Goal: Task Accomplishment & Management: Manage account settings

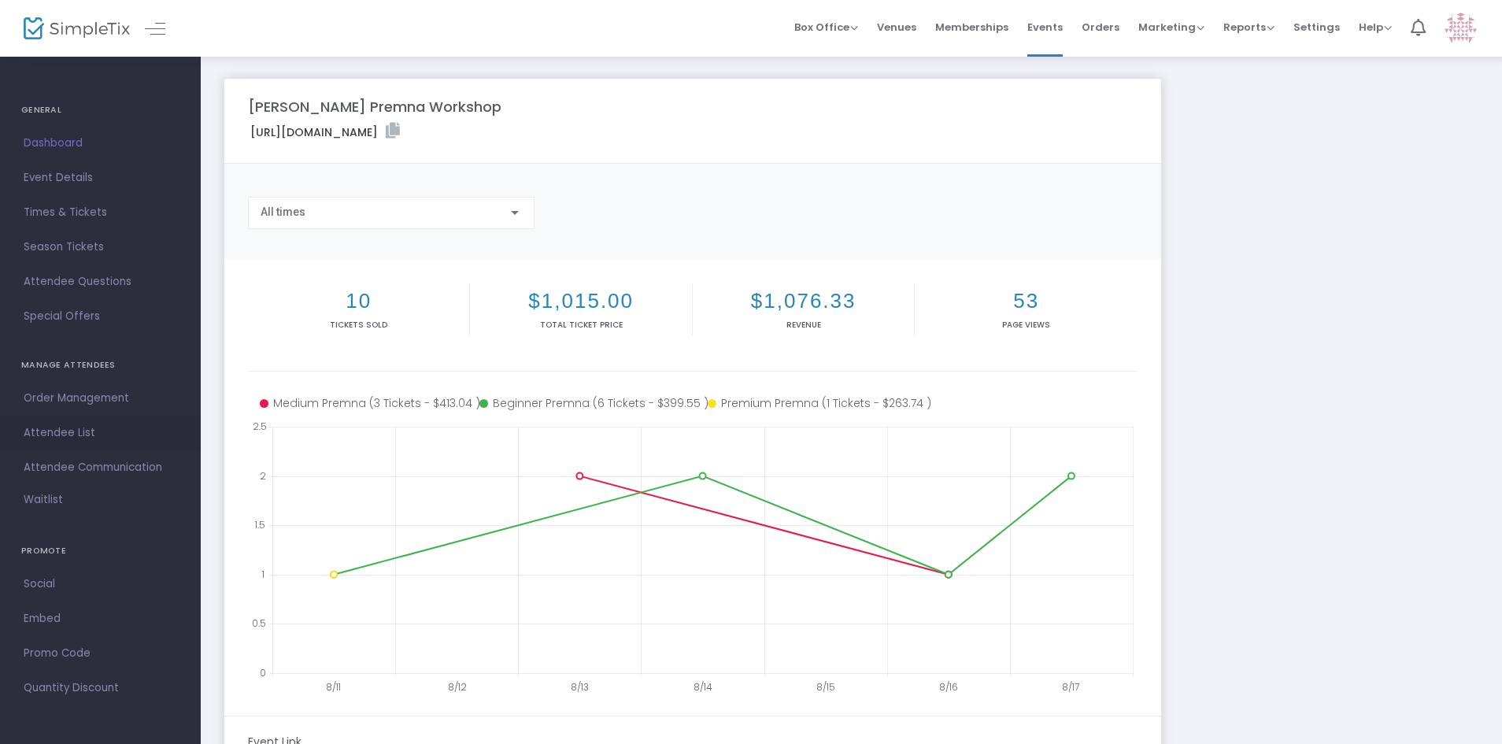
click at [71, 430] on span "Attendee List" at bounding box center [101, 433] width 154 height 20
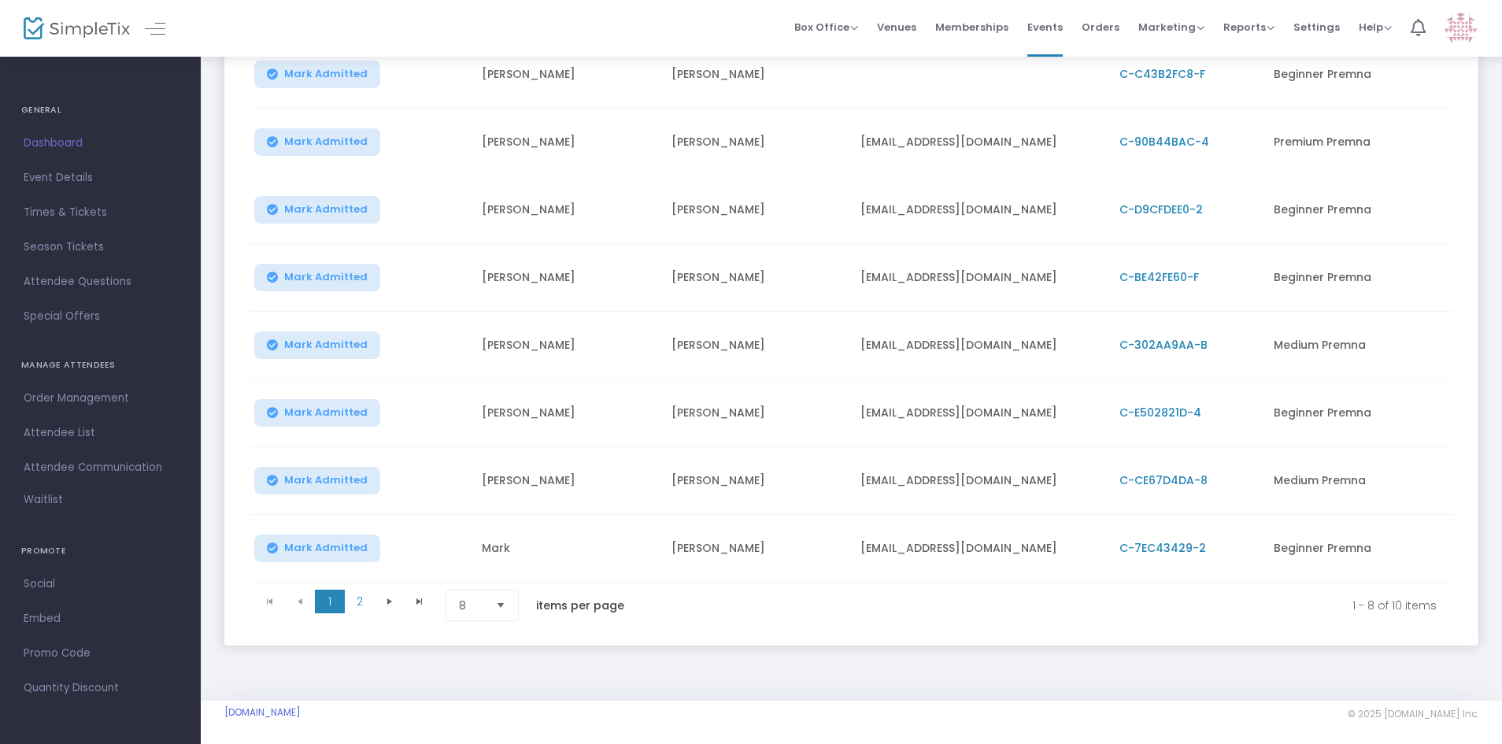
scroll to position [280, 0]
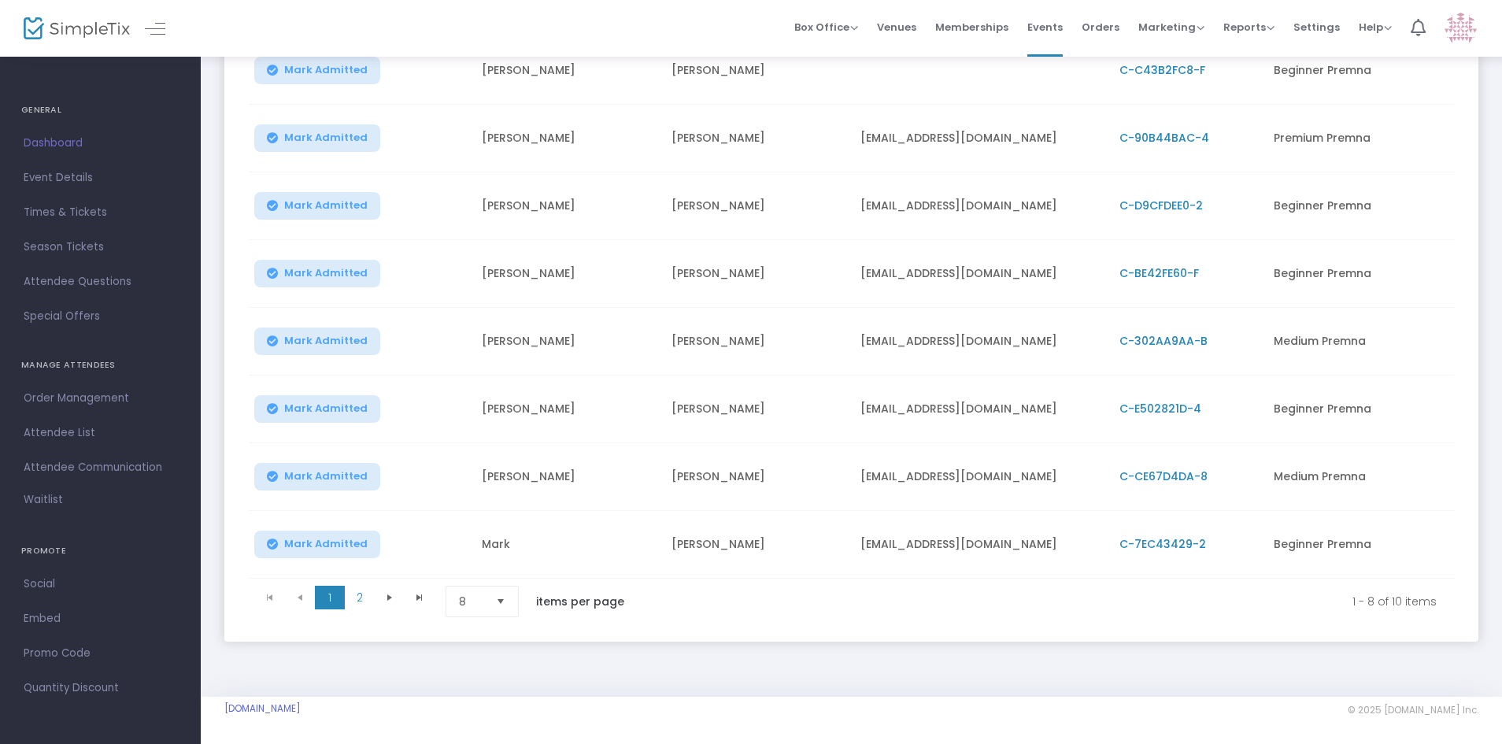
click at [497, 594] on span "Select" at bounding box center [501, 602] width 26 height 26
click at [471, 657] on span "25" at bounding box center [465, 665] width 13 height 16
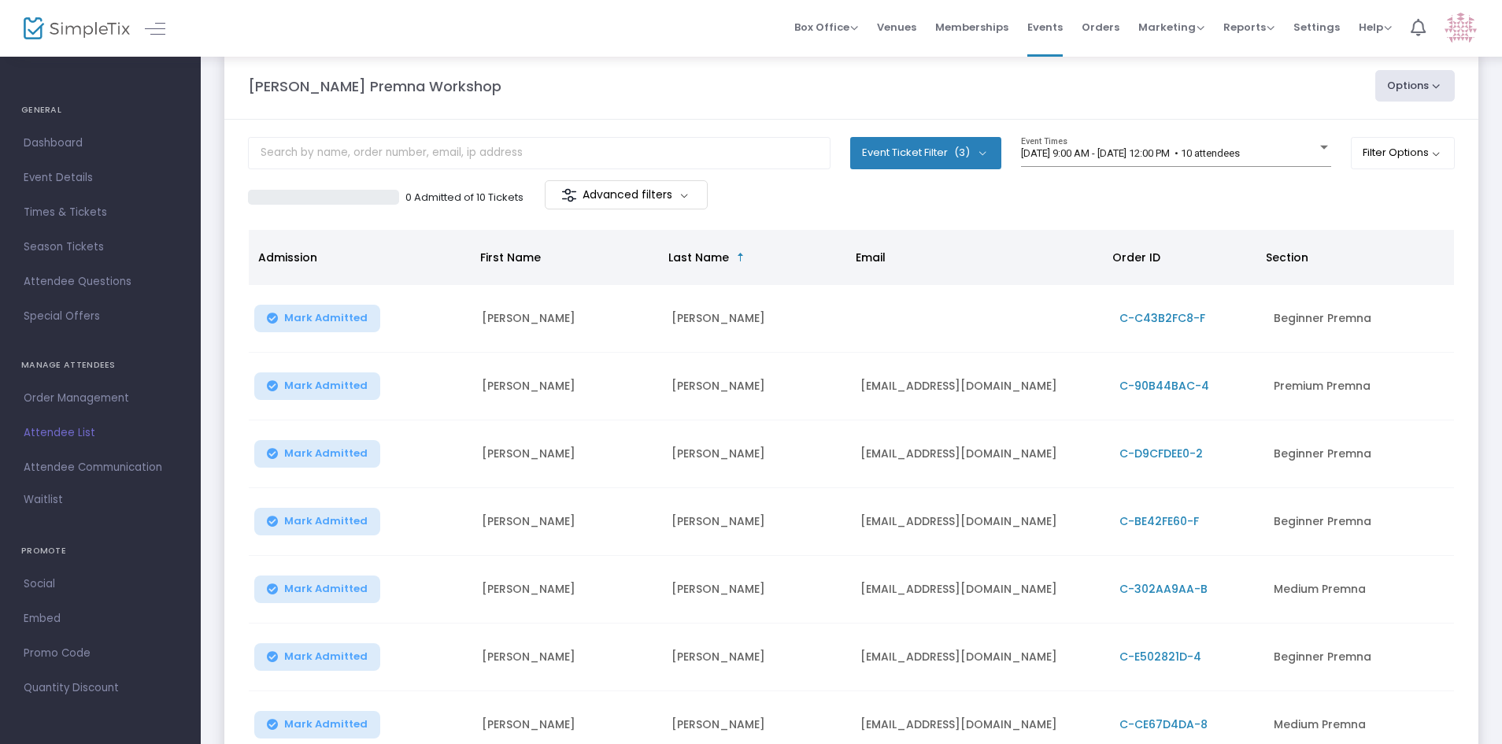
scroll to position [0, 0]
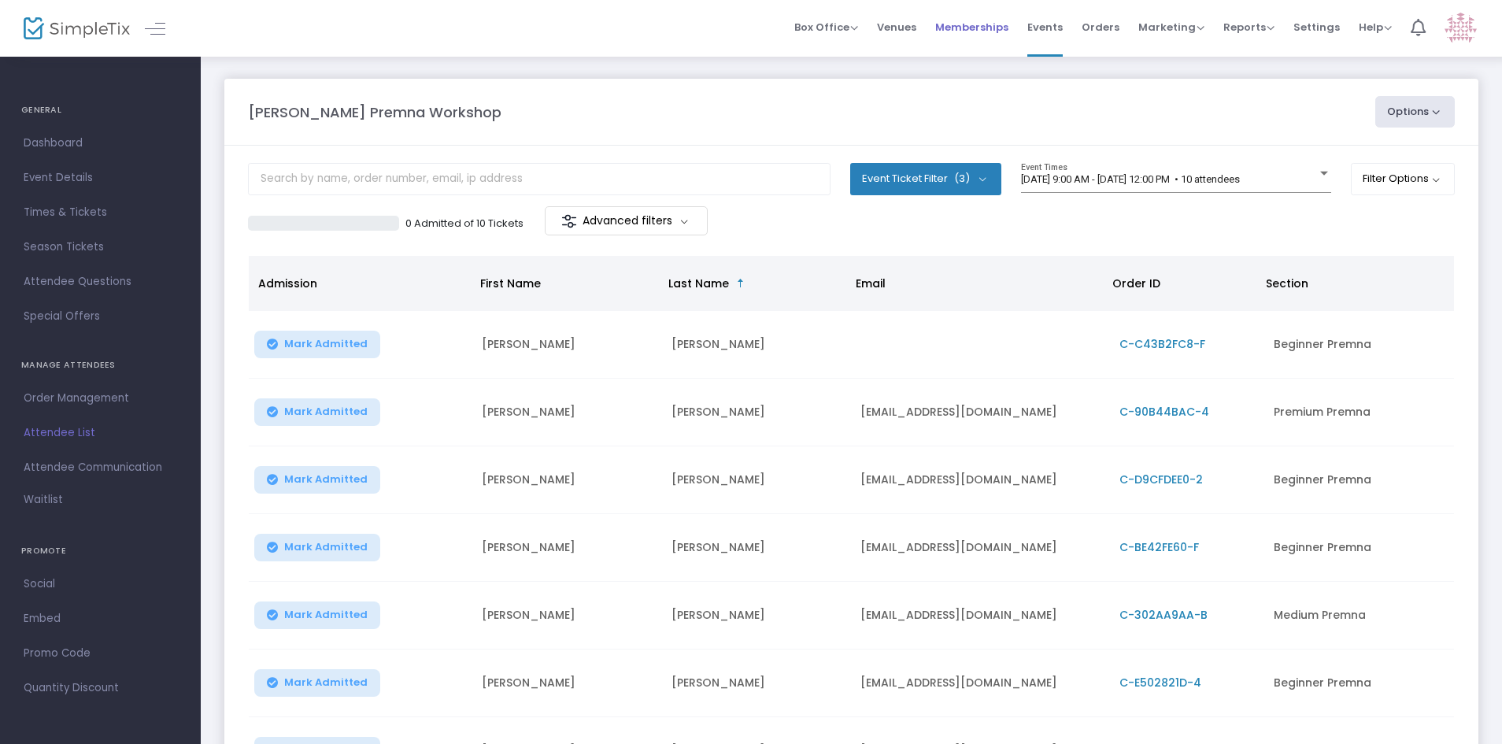
click at [963, 28] on span "Memberships" at bounding box center [972, 27] width 73 height 40
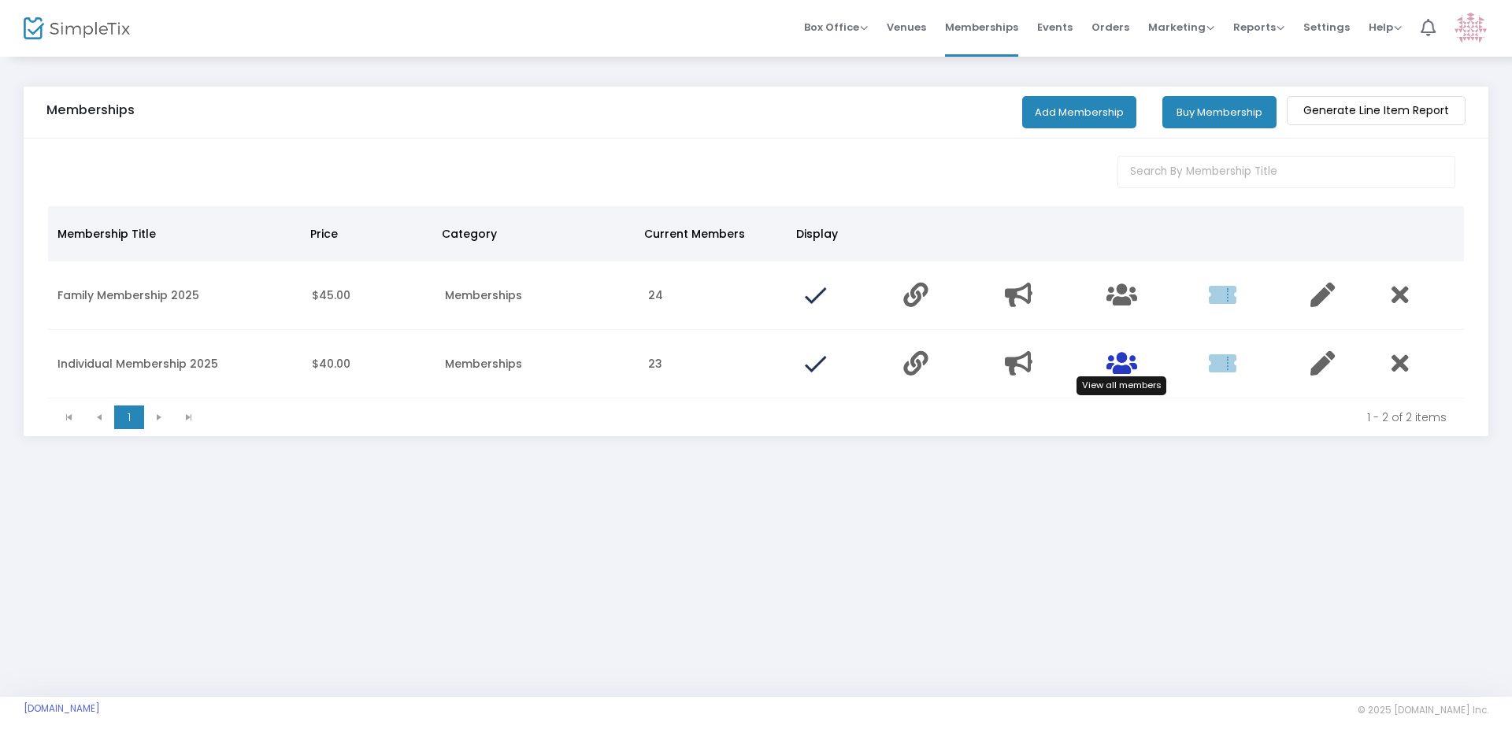
click at [1130, 365] on icon "Data table" at bounding box center [1121, 363] width 31 height 24
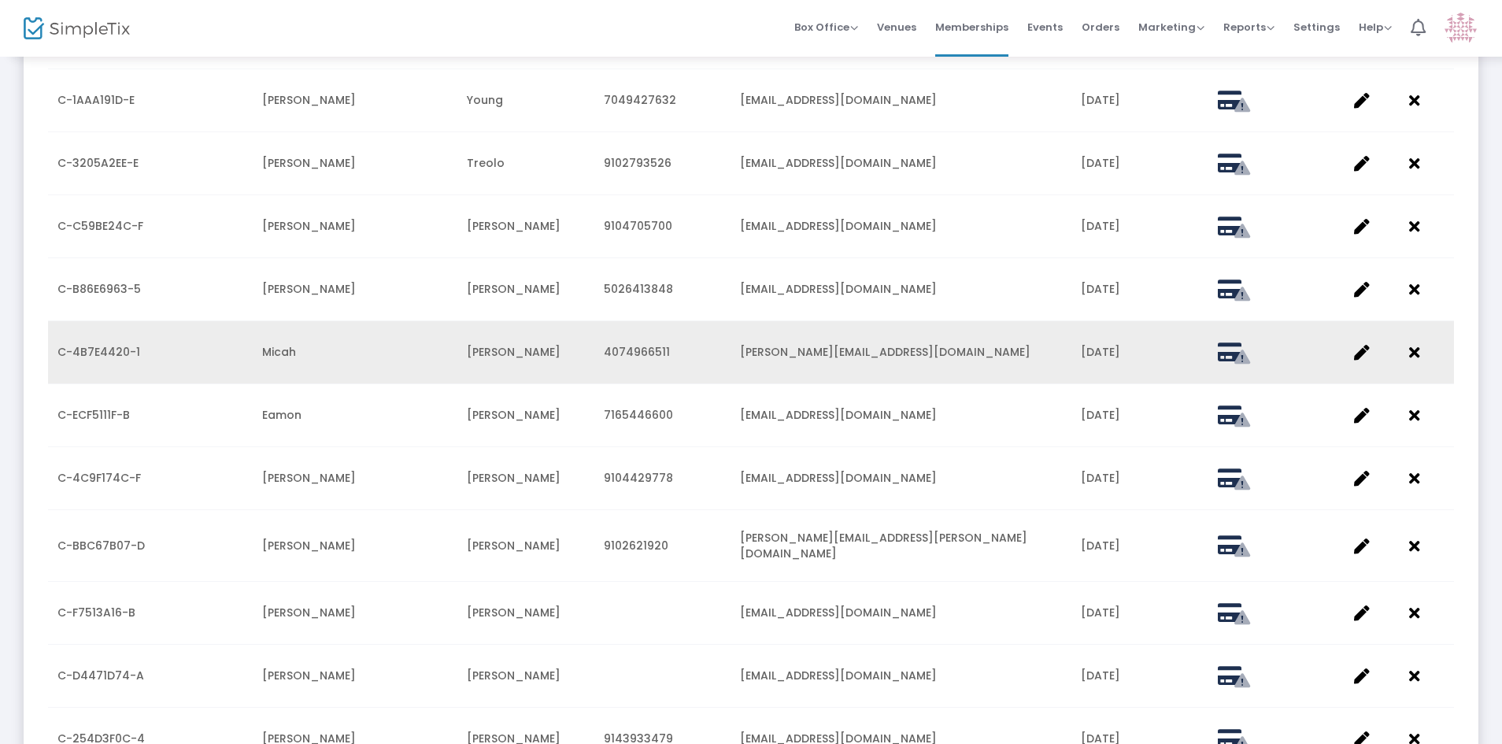
scroll to position [1102, 0]
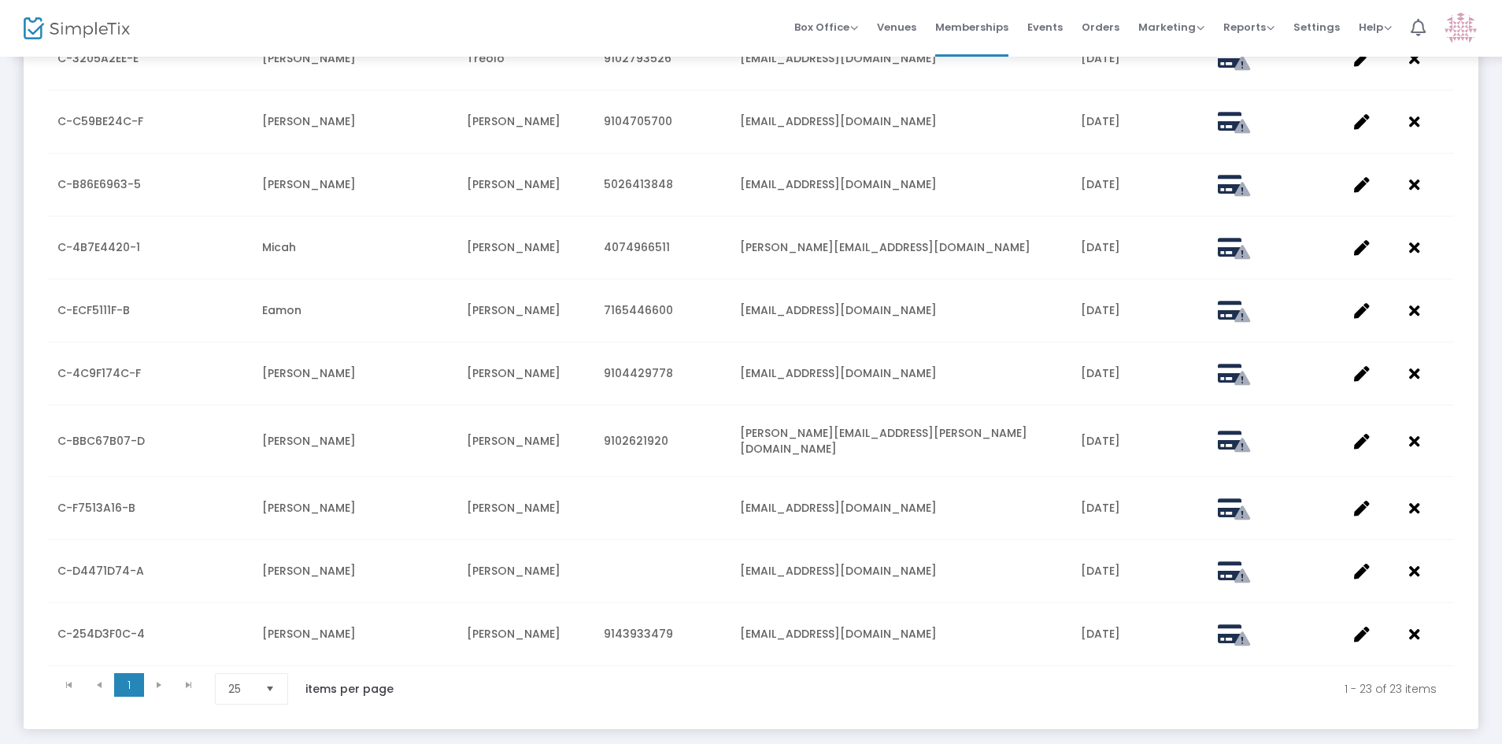
click at [269, 676] on span "Select" at bounding box center [271, 689] width 26 height 26
click at [263, 621] on li "200" at bounding box center [254, 621] width 76 height 31
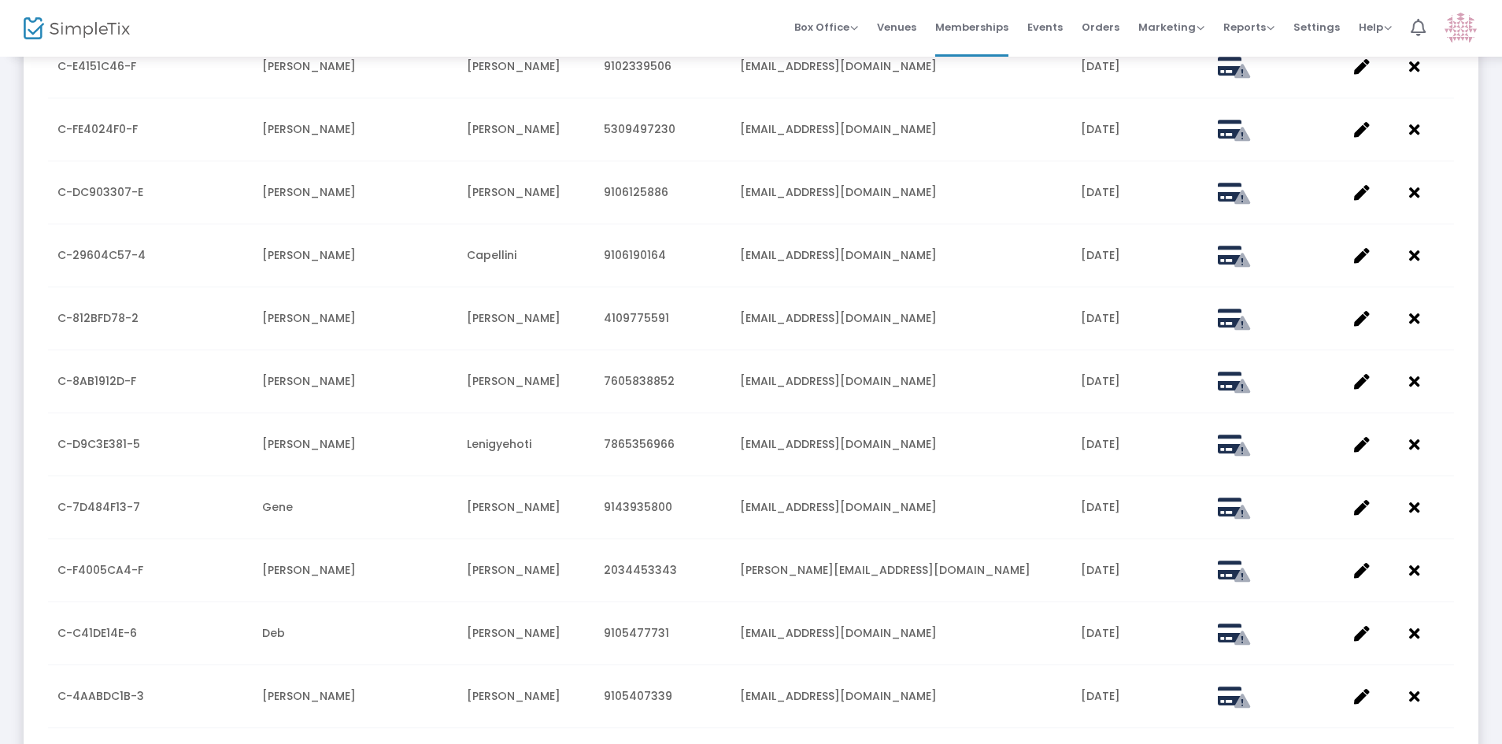
scroll to position [0, 0]
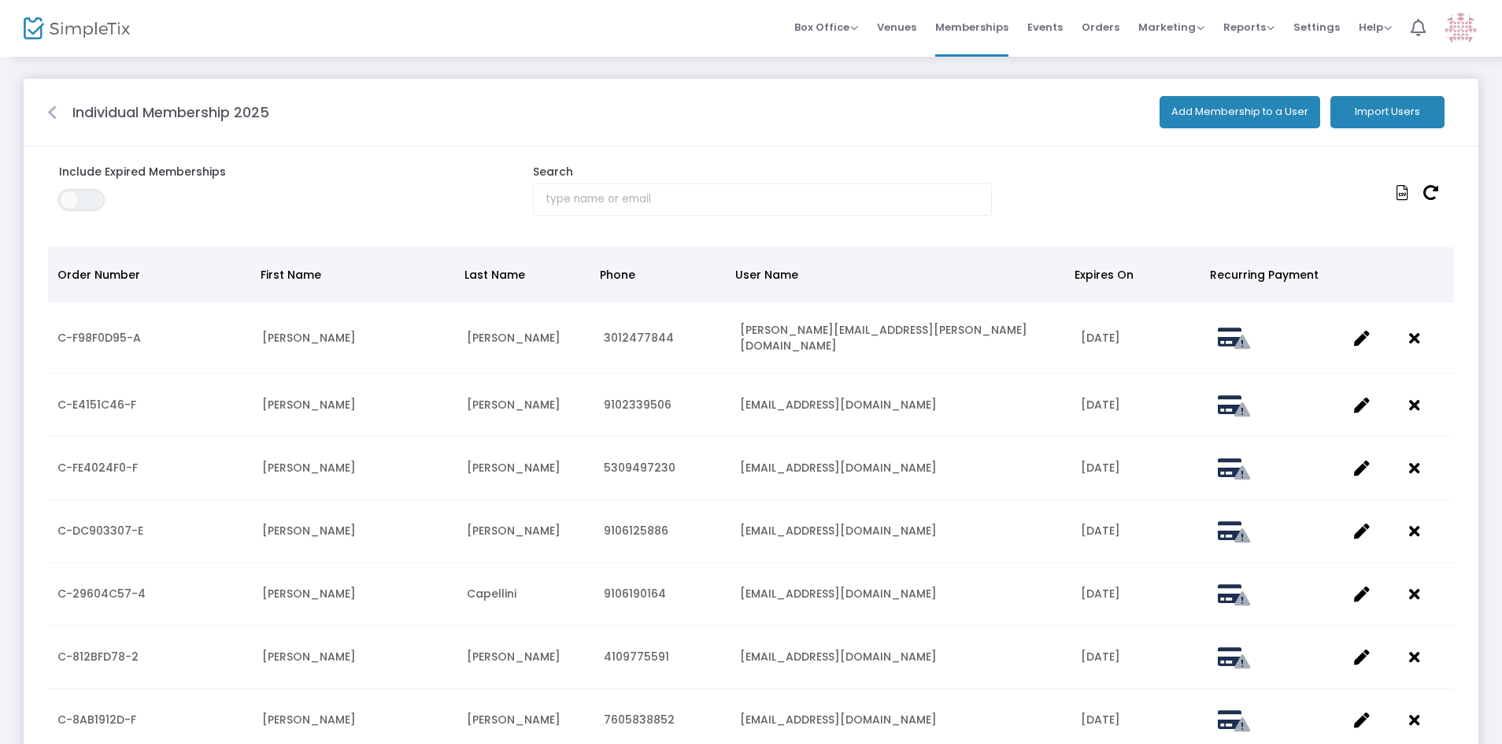
click at [48, 113] on icon at bounding box center [51, 113] width 9 height 16
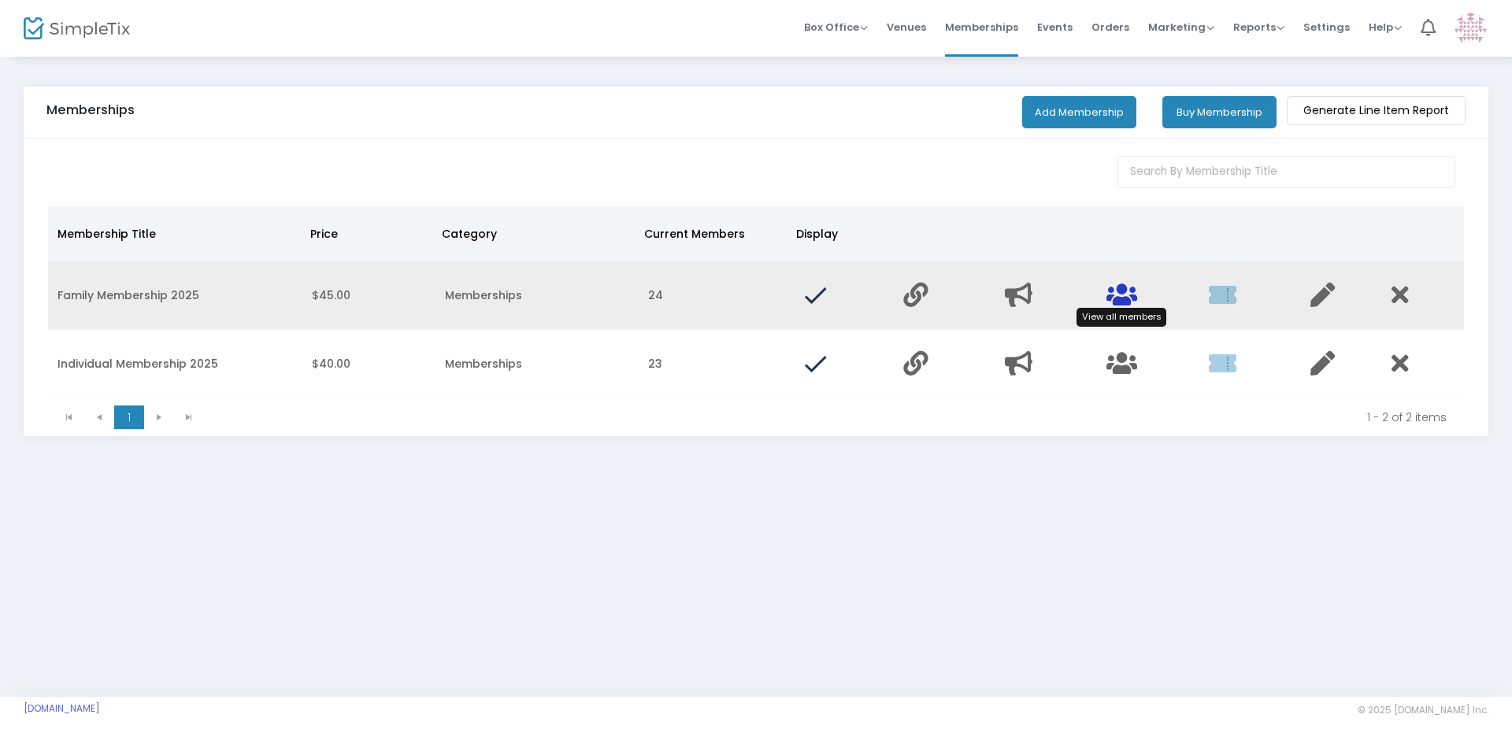
click at [1125, 303] on icon "Data table" at bounding box center [1121, 295] width 31 height 24
